Goal: Contribute content: Contribute content

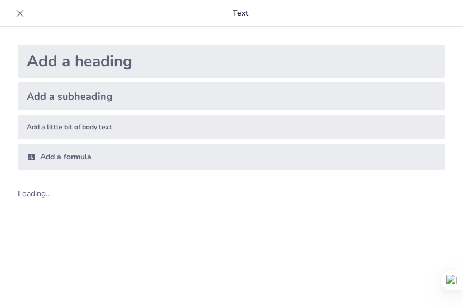
scroll to position [15, 0]
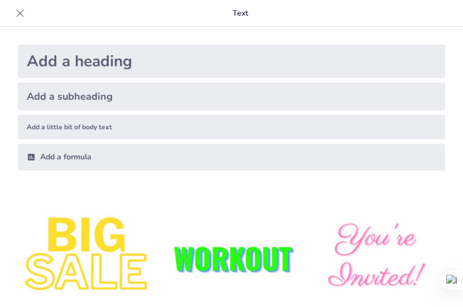
type input "trastorno del sistema respiratorio"
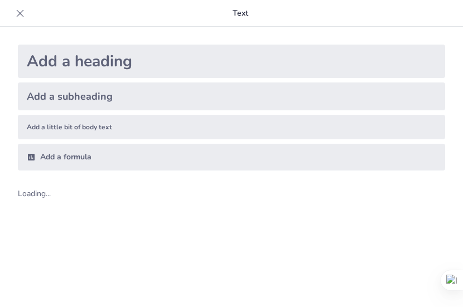
scroll to position [15, 0]
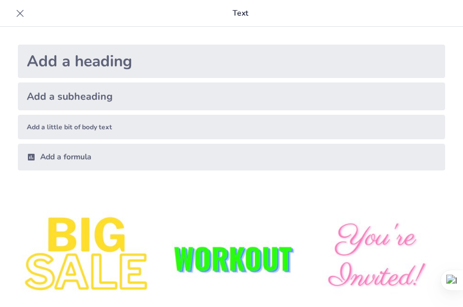
type input "trastorno del sistema respiratorio"
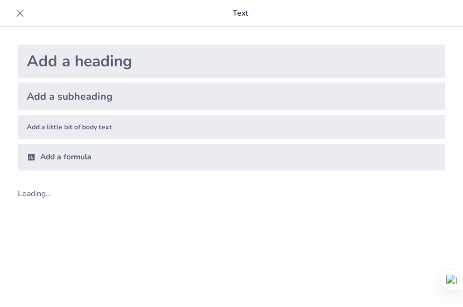
scroll to position [15, 0]
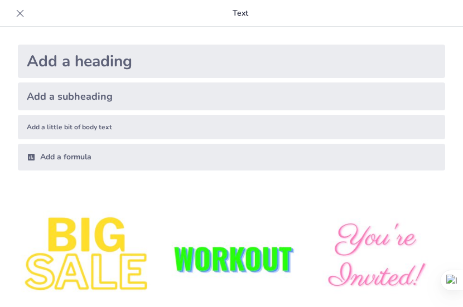
type input "Comprendiendo los Trastornos del Sistema Respiratorio"
click at [134, 59] on div "Add a heading" at bounding box center [231, 61] width 427 height 33
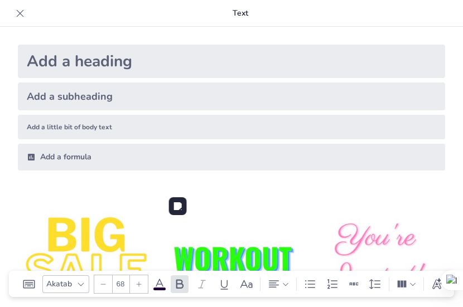
click at [241, 253] on img at bounding box center [232, 259] width 140 height 140
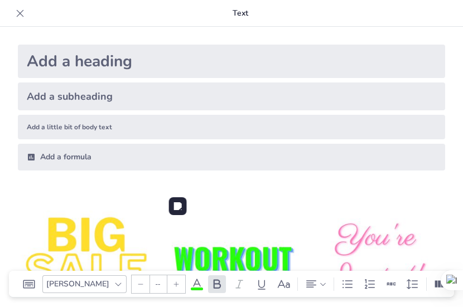
type input "162.7"
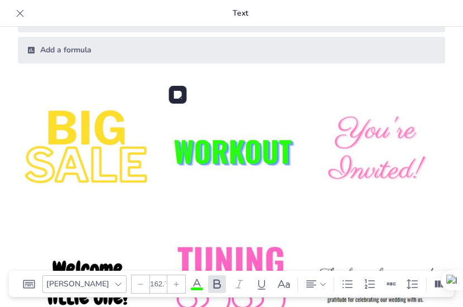
scroll to position [112, 0]
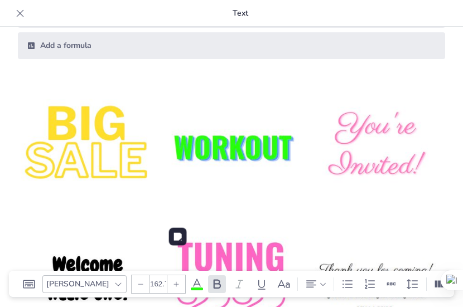
click at [208, 249] on img at bounding box center [232, 291] width 140 height 140
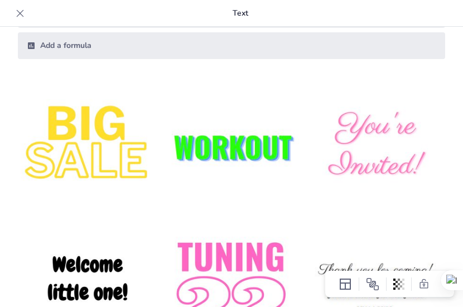
click at [238, 8] on p "Text" at bounding box center [240, 13] width 423 height 27
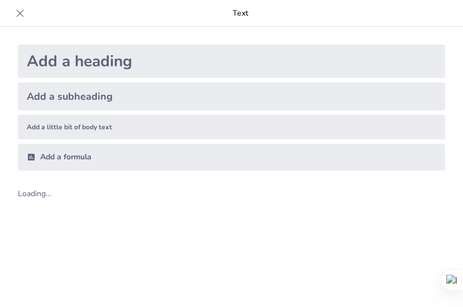
scroll to position [15, 0]
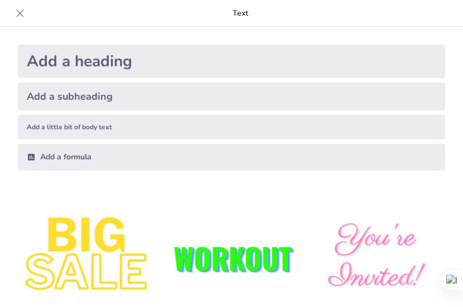
type input "trastorno del sistema respiratorio"
